Goal: Book appointment/travel/reservation

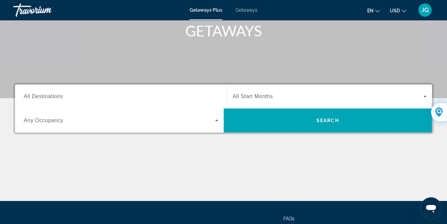
scroll to position [103, 0]
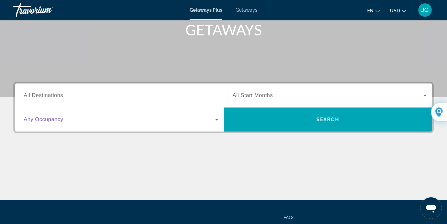
click at [215, 122] on icon "Search widget" at bounding box center [217, 119] width 8 height 8
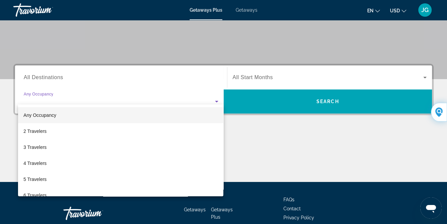
scroll to position [160, 0]
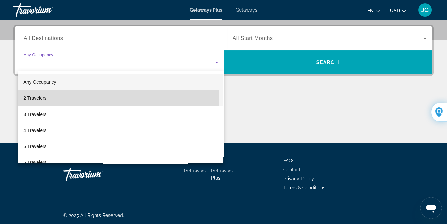
click at [108, 99] on mat-option "2 Travelers" at bounding box center [120, 98] width 205 height 16
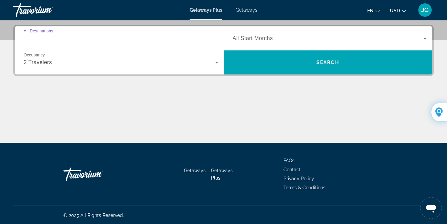
click at [69, 40] on input "Destination All Destinations" at bounding box center [121, 39] width 195 height 8
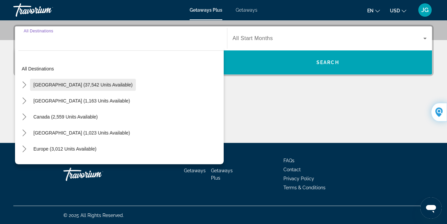
click at [63, 85] on span "[GEOGRAPHIC_DATA] (37,542 units available)" at bounding box center [82, 84] width 99 height 5
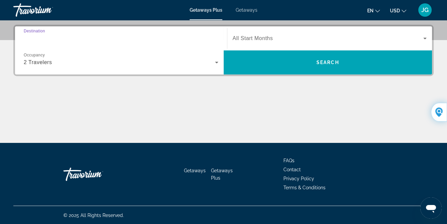
type input "**********"
click at [301, 39] on span "Search widget" at bounding box center [328, 38] width 191 height 8
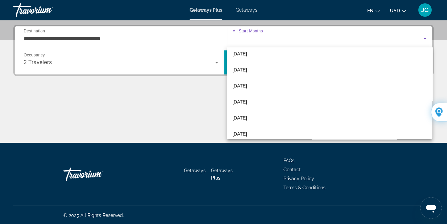
scroll to position [120, 0]
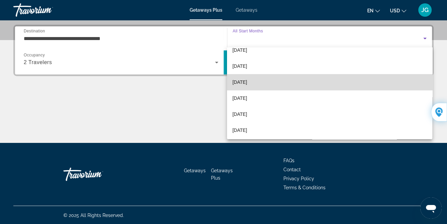
click at [358, 85] on mat-option "[DATE]" at bounding box center [329, 82] width 205 height 16
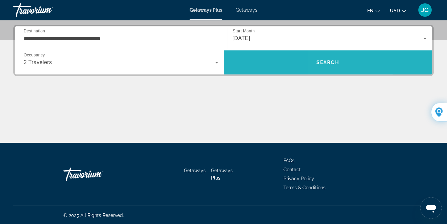
click at [366, 65] on span "Search" at bounding box center [328, 62] width 209 height 16
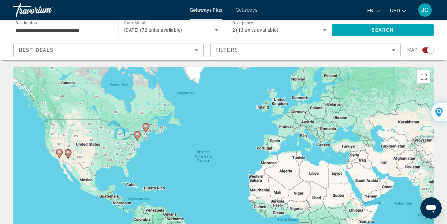
click at [58, 154] on image "Main content" at bounding box center [59, 152] width 4 height 4
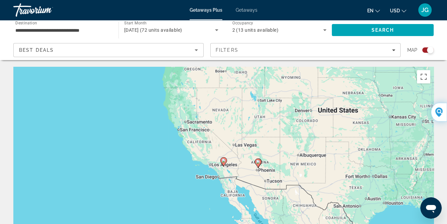
click at [223, 162] on image "Main content" at bounding box center [224, 161] width 4 height 4
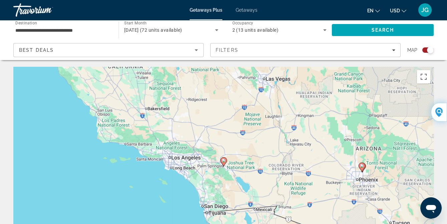
click at [223, 162] on image "Main content" at bounding box center [224, 161] width 4 height 4
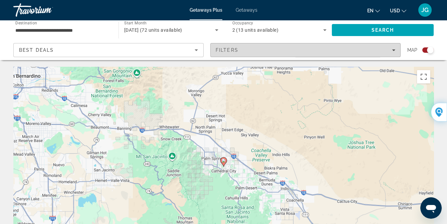
click at [393, 49] on icon "Filters" at bounding box center [393, 49] width 3 height 3
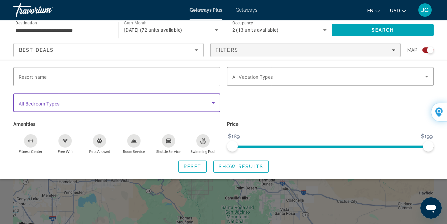
click at [212, 102] on icon "Search widget" at bounding box center [213, 103] width 3 height 2
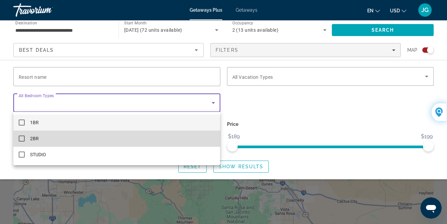
click at [195, 135] on mat-option "2BR" at bounding box center [116, 138] width 207 height 16
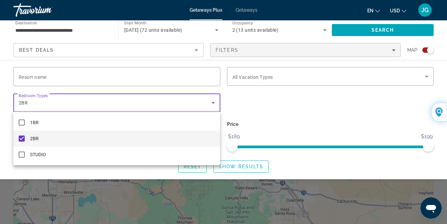
click at [306, 126] on div at bounding box center [223, 112] width 447 height 224
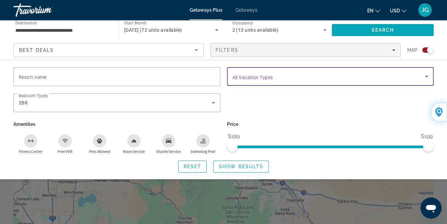
click at [426, 77] on icon "Search widget" at bounding box center [427, 76] width 8 height 8
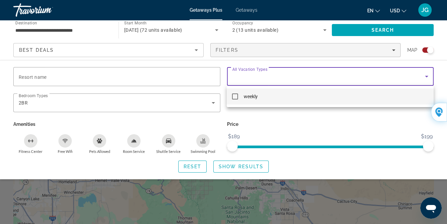
click at [382, 127] on div at bounding box center [223, 112] width 447 height 224
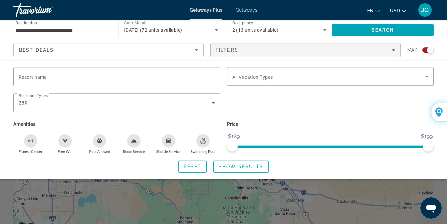
click at [203, 142] on icon "Swimming Pool" at bounding box center [202, 140] width 5 height 5
click at [167, 142] on icon "Shuttle Service" at bounding box center [168, 140] width 5 height 5
click at [134, 141] on icon "Room Service" at bounding box center [133, 140] width 5 height 3
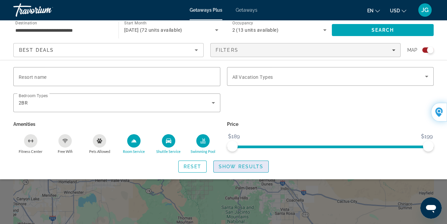
click at [233, 167] on span "Show Results" at bounding box center [241, 166] width 45 height 5
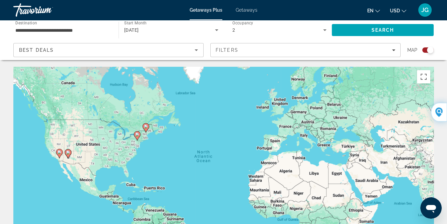
click at [69, 154] on image "Main content" at bounding box center [68, 153] width 4 height 4
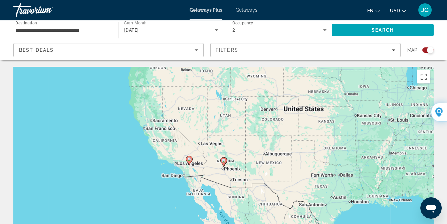
click at [224, 161] on image "Main content" at bounding box center [224, 161] width 4 height 4
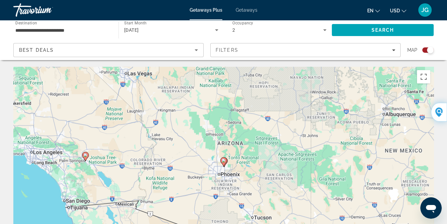
click at [224, 161] on image "Main content" at bounding box center [224, 161] width 4 height 4
type input "**********"
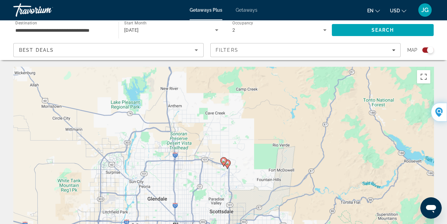
click at [228, 164] on image "Main content" at bounding box center [227, 163] width 4 height 4
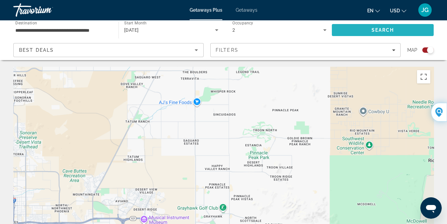
click at [383, 31] on span "Search" at bounding box center [382, 29] width 23 height 5
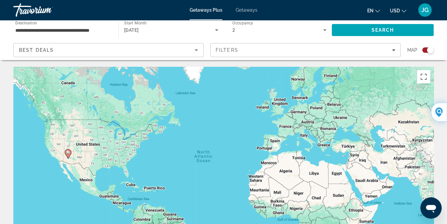
click at [68, 154] on image "Main content" at bounding box center [68, 153] width 4 height 4
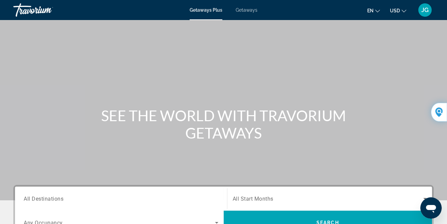
click at [445, 108] on button at bounding box center [439, 112] width 16 height 19
click at [304, 13] on div at bounding box center [306, 10] width 16 height 16
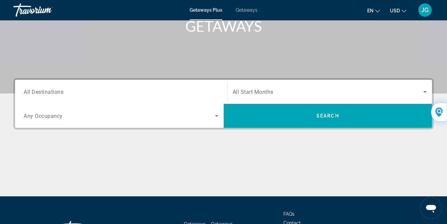
scroll to position [107, 0]
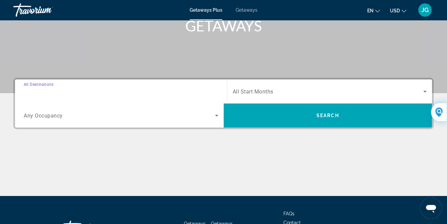
click at [176, 94] on input "Destination All Destinations" at bounding box center [121, 92] width 195 height 8
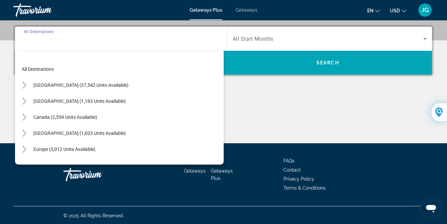
scroll to position [160, 0]
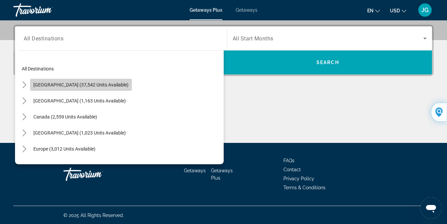
click at [106, 82] on span "[GEOGRAPHIC_DATA] (37,542 units available)" at bounding box center [80, 84] width 95 height 5
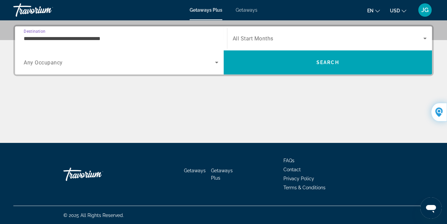
click at [127, 40] on input "**********" at bounding box center [121, 39] width 195 height 8
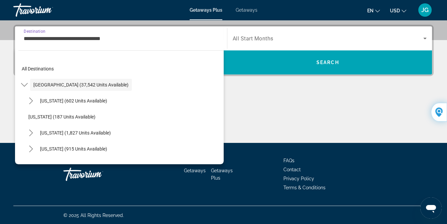
scroll to position [132, 0]
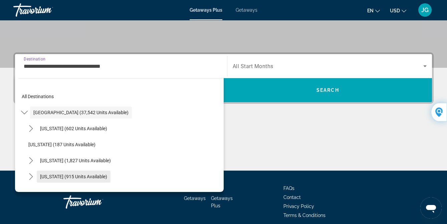
click at [98, 175] on span "[US_STATE] (915 units available)" at bounding box center [73, 176] width 67 height 5
type input "**********"
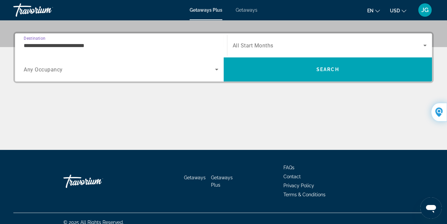
scroll to position [160, 0]
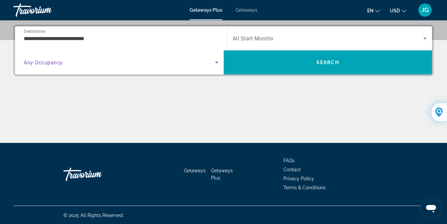
click at [115, 64] on span "Search widget" at bounding box center [119, 62] width 191 height 8
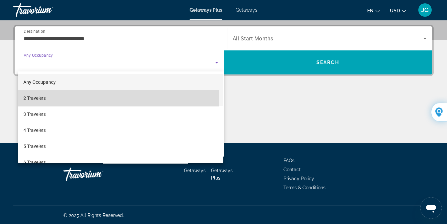
click at [76, 102] on mat-option "2 Travelers" at bounding box center [120, 98] width 205 height 16
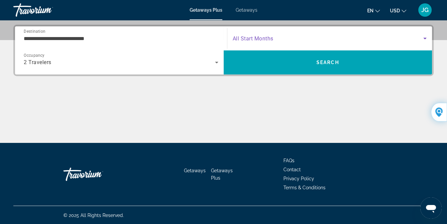
click at [426, 38] on icon "Search widget" at bounding box center [424, 39] width 3 height 2
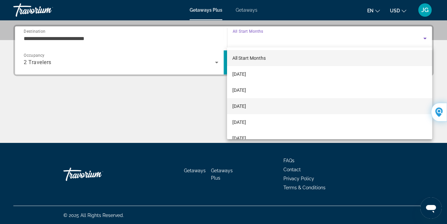
click at [381, 99] on mat-option "[DATE]" at bounding box center [329, 106] width 205 height 16
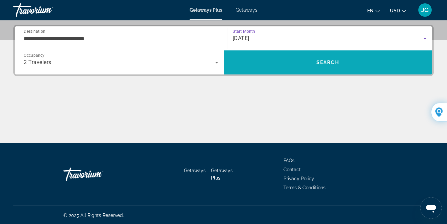
click at [364, 64] on span "Search" at bounding box center [328, 62] width 209 height 16
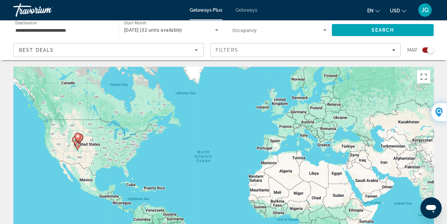
click at [78, 145] on gmp-advanced-marker "Main content" at bounding box center [75, 141] width 7 height 10
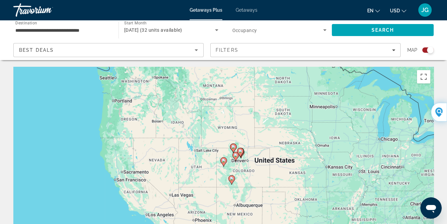
click at [242, 155] on gmp-advanced-marker "Main content" at bounding box center [240, 153] width 7 height 10
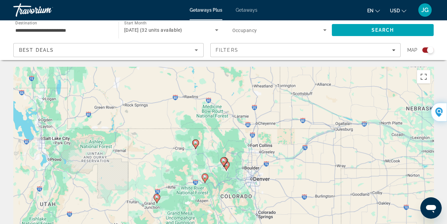
click at [226, 166] on gmp-advanced-marker "Main content" at bounding box center [223, 162] width 7 height 10
type input "**********"
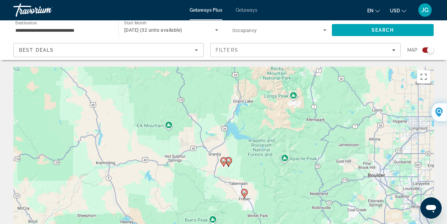
click at [228, 163] on icon "Main content" at bounding box center [228, 162] width 6 height 9
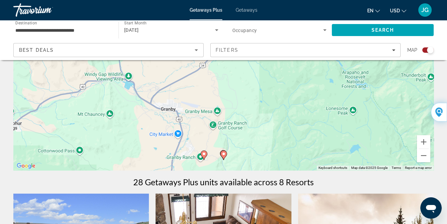
scroll to position [109, 0]
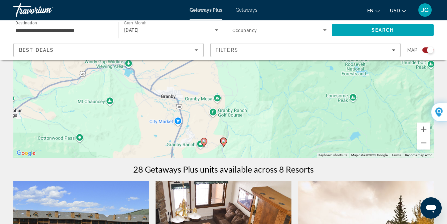
click at [422, 143] on button "Zoom out" at bounding box center [423, 142] width 13 height 13
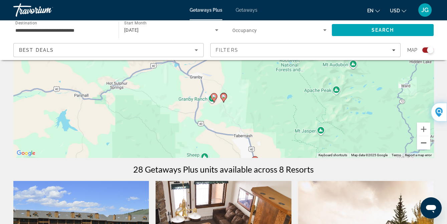
click at [422, 143] on button "Zoom out" at bounding box center [423, 142] width 13 height 13
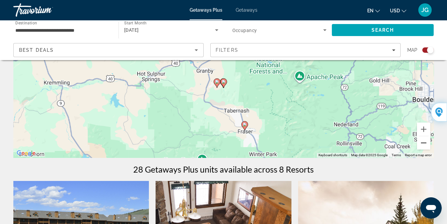
click at [422, 143] on button "Zoom out" at bounding box center [423, 142] width 13 height 13
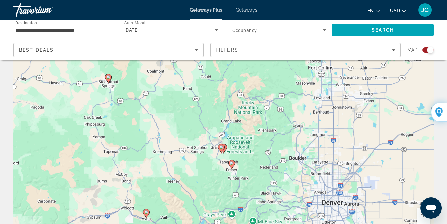
scroll to position [36, 0]
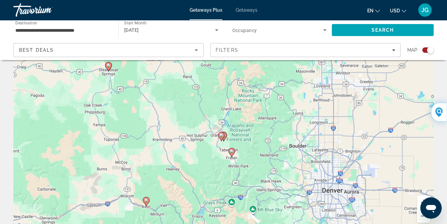
click at [231, 152] on image "Main content" at bounding box center [232, 151] width 4 height 4
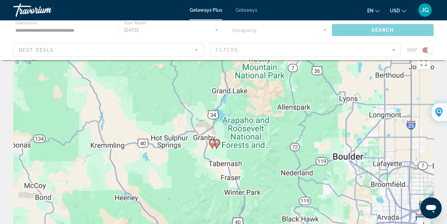
scroll to position [0, 0]
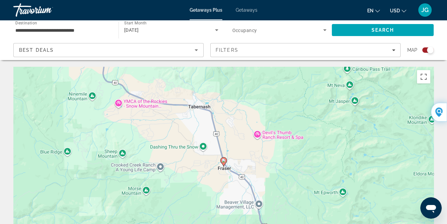
click at [223, 166] on icon "Main content" at bounding box center [223, 161] width 7 height 9
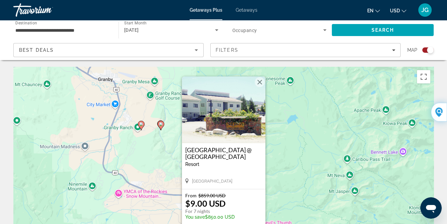
click at [216, 150] on h3 "[GEOGRAPHIC_DATA] @ [GEOGRAPHIC_DATA]" at bounding box center [223, 153] width 77 height 13
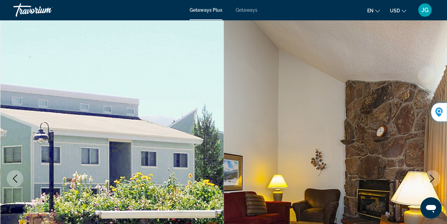
click at [411, 114] on img "Main content" at bounding box center [336, 178] width 224 height 317
click at [246, 7] on span "Getaways" at bounding box center [247, 9] width 22 height 5
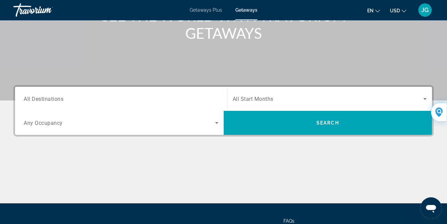
scroll to position [102, 0]
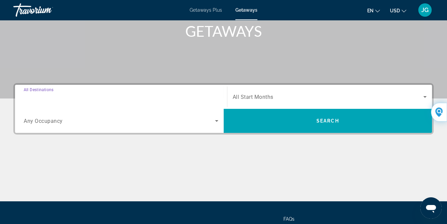
click at [156, 96] on input "Destination All Destinations" at bounding box center [121, 97] width 195 height 8
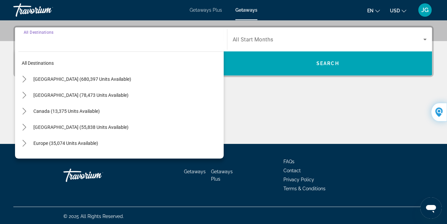
scroll to position [160, 0]
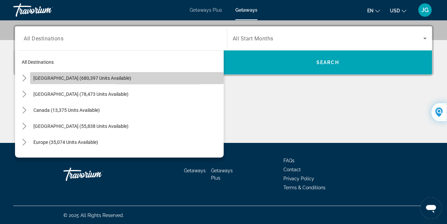
click at [153, 80] on span "Select destination: United States (680,397 units available)" at bounding box center [127, 78] width 194 height 16
type input "**********"
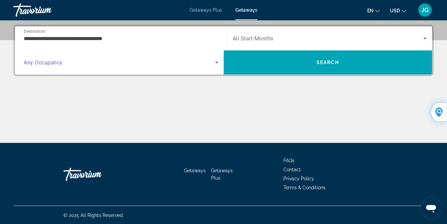
click at [216, 62] on icon "Search widget" at bounding box center [216, 63] width 3 height 2
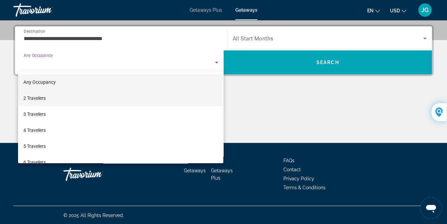
click at [182, 95] on mat-option "2 Travelers" at bounding box center [120, 98] width 205 height 16
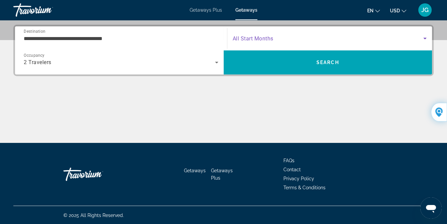
click at [425, 38] on icon "Search widget" at bounding box center [424, 39] width 3 height 2
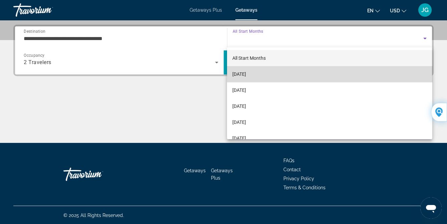
click at [399, 68] on mat-option "[DATE]" at bounding box center [329, 74] width 205 height 16
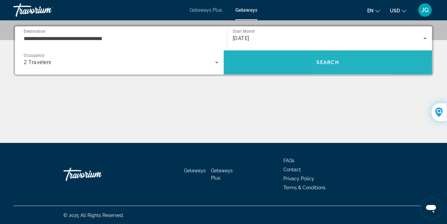
click at [392, 65] on span "Search" at bounding box center [328, 62] width 209 height 16
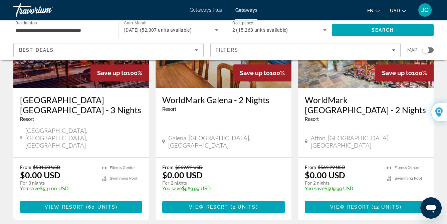
scroll to position [106, 0]
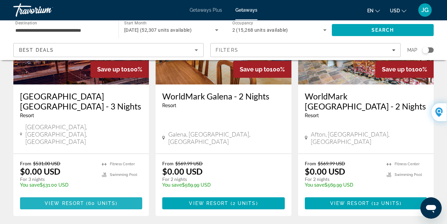
click at [85, 201] on span "Main content" at bounding box center [85, 203] width 2 height 5
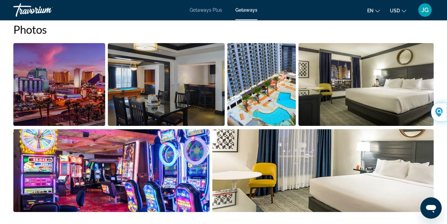
scroll to position [423, 0]
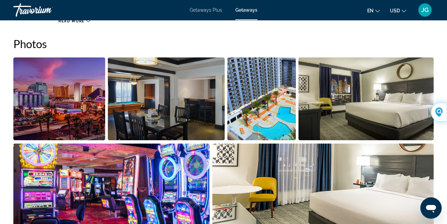
click at [59, 106] on img "Open full-screen image slider" at bounding box center [59, 98] width 92 height 83
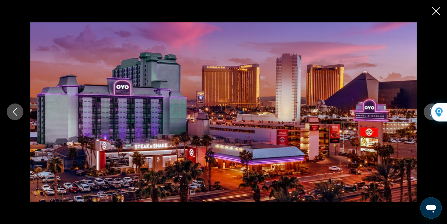
click at [428, 113] on icon "Next image" at bounding box center [432, 112] width 8 height 8
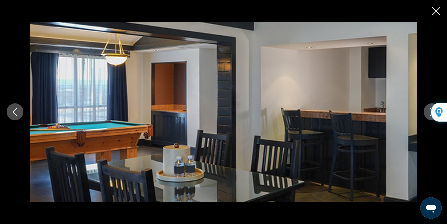
click at [428, 113] on icon "Next image" at bounding box center [432, 112] width 8 height 8
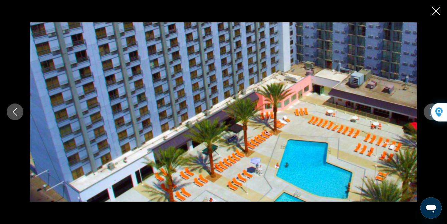
click at [428, 113] on icon "Next image" at bounding box center [432, 112] width 8 height 8
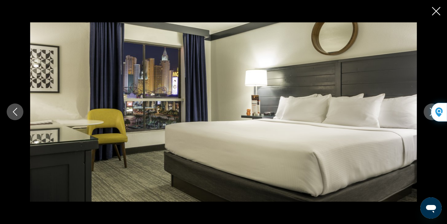
click at [428, 113] on icon "Next image" at bounding box center [432, 112] width 8 height 8
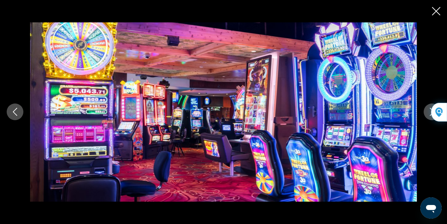
click at [428, 113] on icon "Next image" at bounding box center [432, 112] width 8 height 8
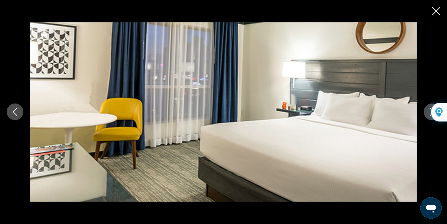
click at [428, 113] on icon "Next image" at bounding box center [432, 112] width 8 height 8
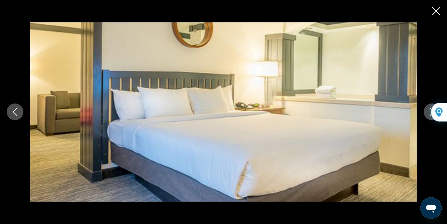
click at [428, 113] on icon "Next image" at bounding box center [432, 112] width 8 height 8
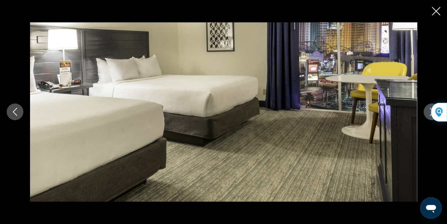
click at [428, 114] on icon "Next image" at bounding box center [432, 112] width 8 height 8
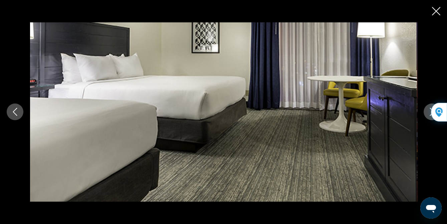
click at [428, 114] on icon "Next image" at bounding box center [432, 112] width 8 height 8
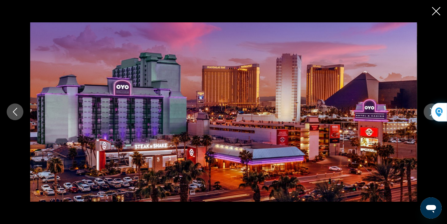
click at [428, 114] on icon "Next image" at bounding box center [432, 112] width 8 height 8
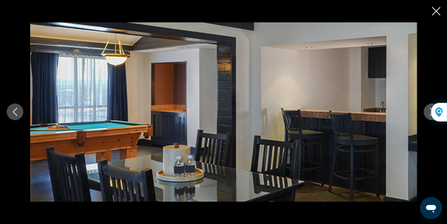
click at [433, 12] on icon "Close slideshow" at bounding box center [436, 11] width 8 height 8
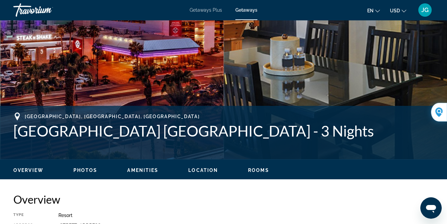
scroll to position [0, 0]
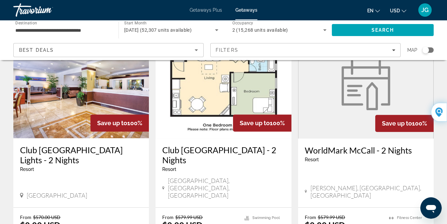
scroll to position [813, 0]
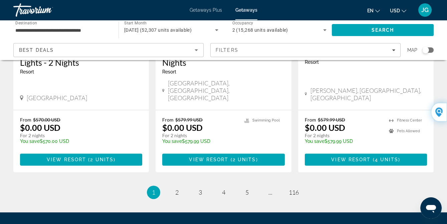
scroll to position [915, 0]
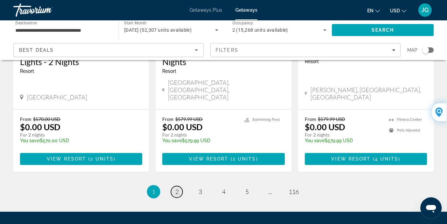
click at [176, 188] on span "2" at bounding box center [176, 191] width 3 height 7
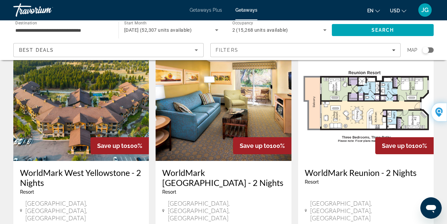
scroll to position [303, 0]
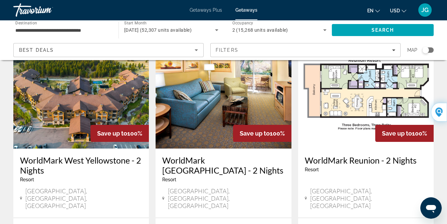
click at [67, 155] on h3 "WorldMark West Yellowstone - 2 Nights" at bounding box center [81, 165] width 122 height 20
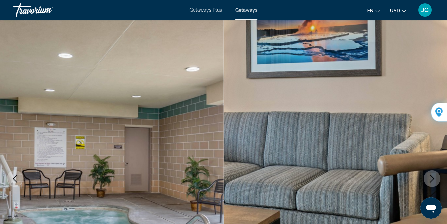
click at [411, 112] on img "Main content" at bounding box center [336, 178] width 224 height 317
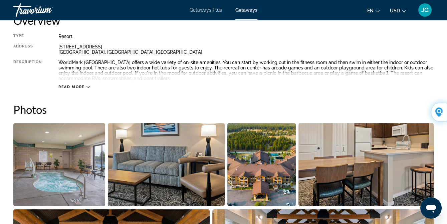
scroll to position [388, 0]
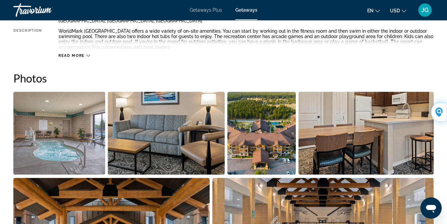
click at [69, 136] on img "Open full-screen image slider" at bounding box center [59, 133] width 92 height 83
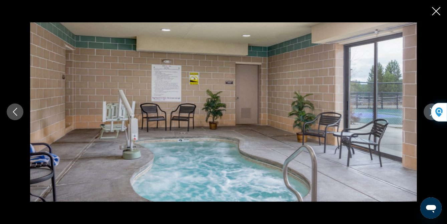
click at [429, 113] on icon "Next image" at bounding box center [432, 112] width 8 height 8
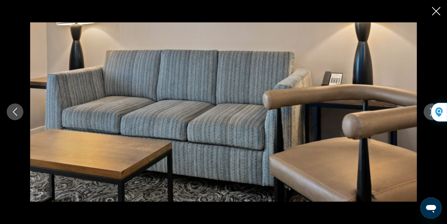
click at [429, 113] on icon "Next image" at bounding box center [432, 112] width 8 height 8
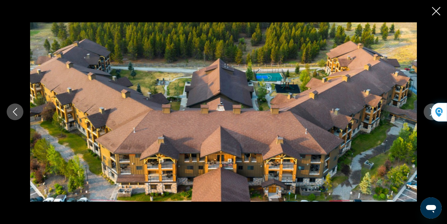
click at [429, 113] on icon "Next image" at bounding box center [432, 112] width 8 height 8
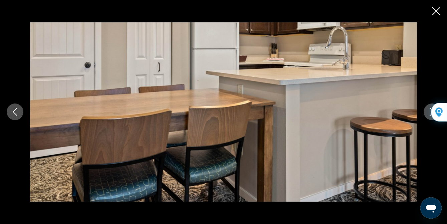
click at [14, 110] on icon "Previous image" at bounding box center [15, 112] width 8 height 8
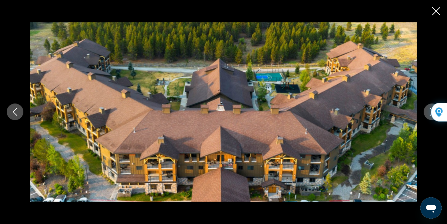
click at [428, 112] on icon "Next image" at bounding box center [432, 112] width 8 height 8
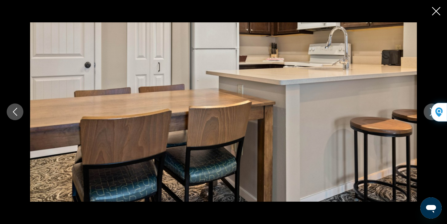
click at [428, 112] on icon "Next image" at bounding box center [432, 112] width 8 height 8
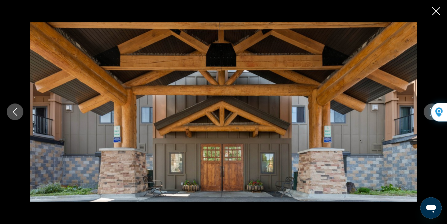
click at [428, 112] on icon "Next image" at bounding box center [432, 112] width 8 height 8
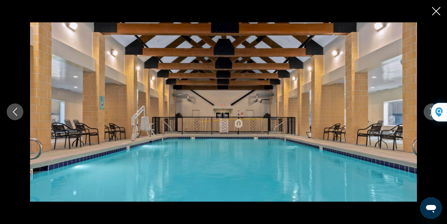
click at [428, 112] on icon "Next image" at bounding box center [432, 112] width 8 height 8
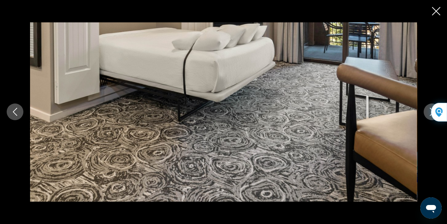
click at [428, 112] on icon "Next image" at bounding box center [432, 112] width 8 height 8
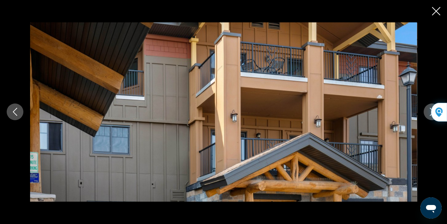
click at [428, 112] on icon "Next image" at bounding box center [432, 112] width 8 height 8
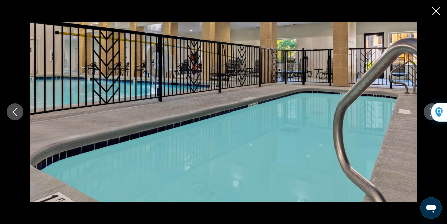
click at [428, 112] on icon "Next image" at bounding box center [432, 112] width 8 height 8
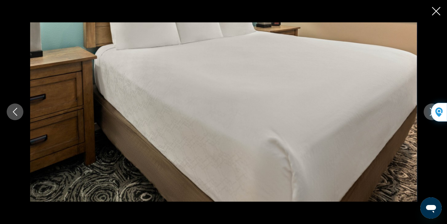
click at [428, 112] on icon "Next image" at bounding box center [432, 112] width 8 height 8
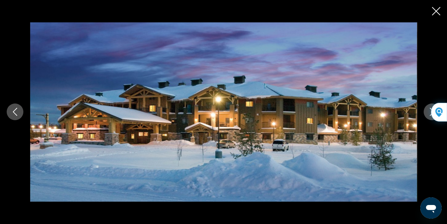
click at [428, 112] on icon "Next image" at bounding box center [432, 112] width 8 height 8
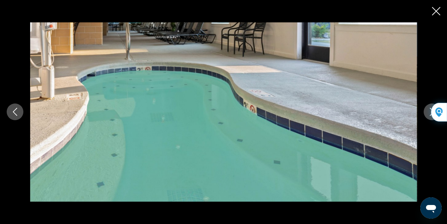
click at [428, 112] on icon "Next image" at bounding box center [432, 112] width 8 height 8
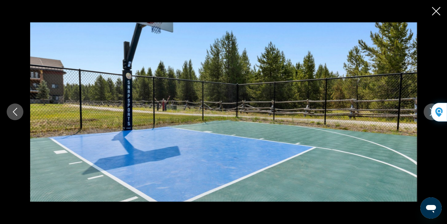
click at [428, 112] on icon "Next image" at bounding box center [432, 112] width 8 height 8
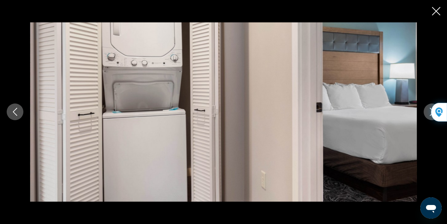
click at [428, 112] on icon "Next image" at bounding box center [432, 112] width 8 height 8
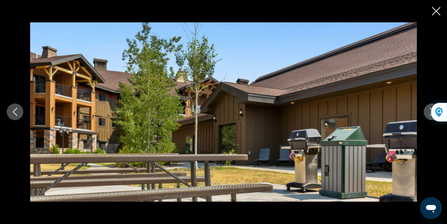
click at [428, 112] on icon "Next image" at bounding box center [432, 112] width 8 height 8
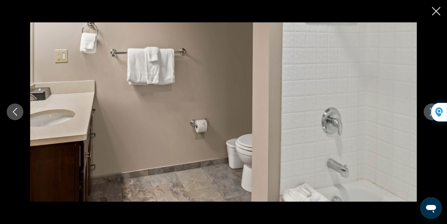
click at [428, 112] on icon "Next image" at bounding box center [432, 112] width 8 height 8
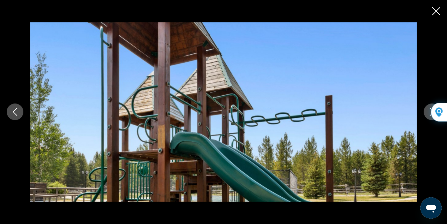
click at [428, 112] on icon "Next image" at bounding box center [432, 112] width 8 height 8
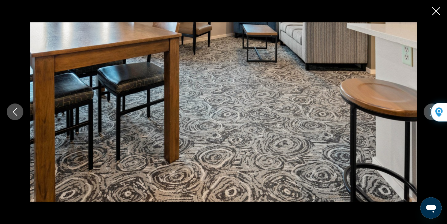
click at [428, 112] on icon "Next image" at bounding box center [432, 112] width 8 height 8
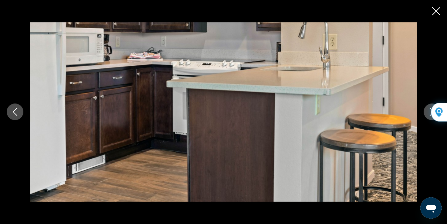
click at [428, 112] on icon "Next image" at bounding box center [432, 112] width 8 height 8
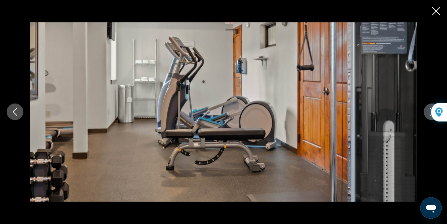
click at [428, 112] on icon "Next image" at bounding box center [432, 112] width 8 height 8
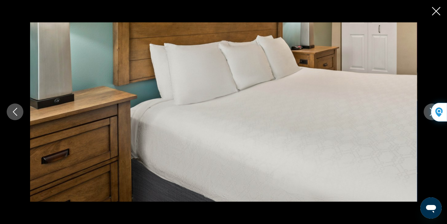
click at [428, 112] on icon "Next image" at bounding box center [432, 112] width 8 height 8
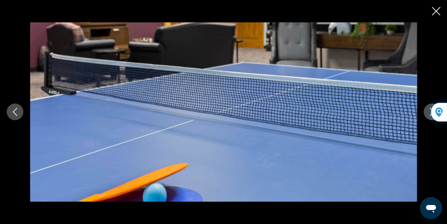
click at [428, 112] on icon "Next image" at bounding box center [432, 112] width 8 height 8
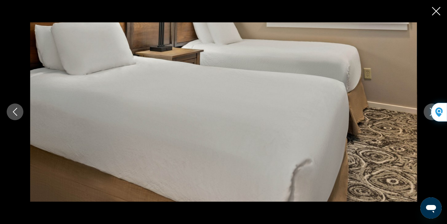
click at [428, 112] on icon "Next image" at bounding box center [432, 112] width 8 height 8
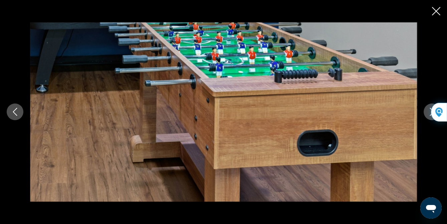
click at [428, 112] on icon "Next image" at bounding box center [432, 112] width 8 height 8
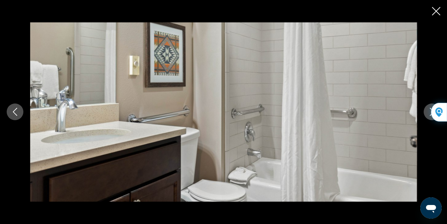
click at [428, 111] on icon "Next image" at bounding box center [432, 112] width 8 height 8
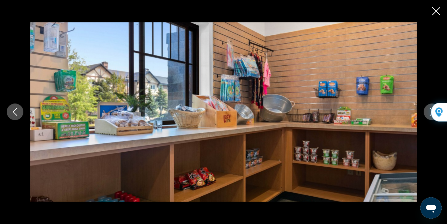
click at [428, 111] on icon "Next image" at bounding box center [432, 112] width 8 height 8
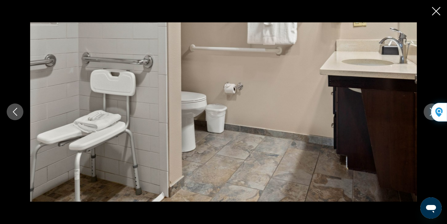
click at [428, 111] on icon "Next image" at bounding box center [432, 112] width 8 height 8
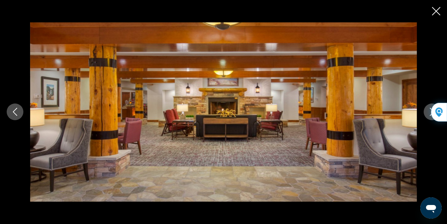
click at [428, 111] on icon "Next image" at bounding box center [432, 112] width 8 height 8
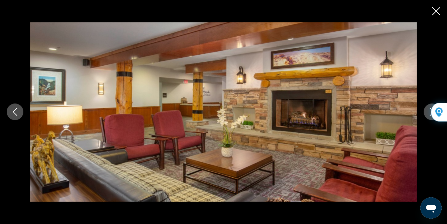
click at [428, 111] on icon "Next image" at bounding box center [432, 112] width 8 height 8
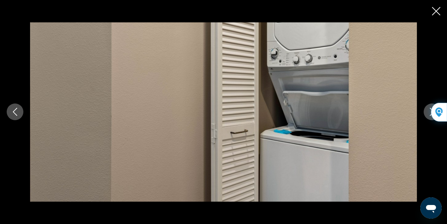
click at [428, 111] on icon "Next image" at bounding box center [432, 112] width 8 height 8
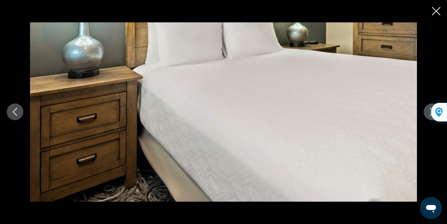
click at [435, 11] on icon "Close slideshow" at bounding box center [436, 11] width 8 height 8
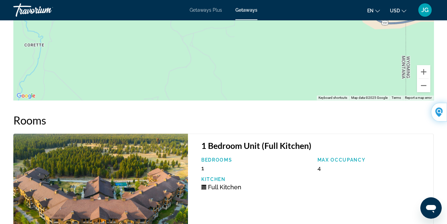
scroll to position [1236, 0]
